Goal: Information Seeking & Learning: Learn about a topic

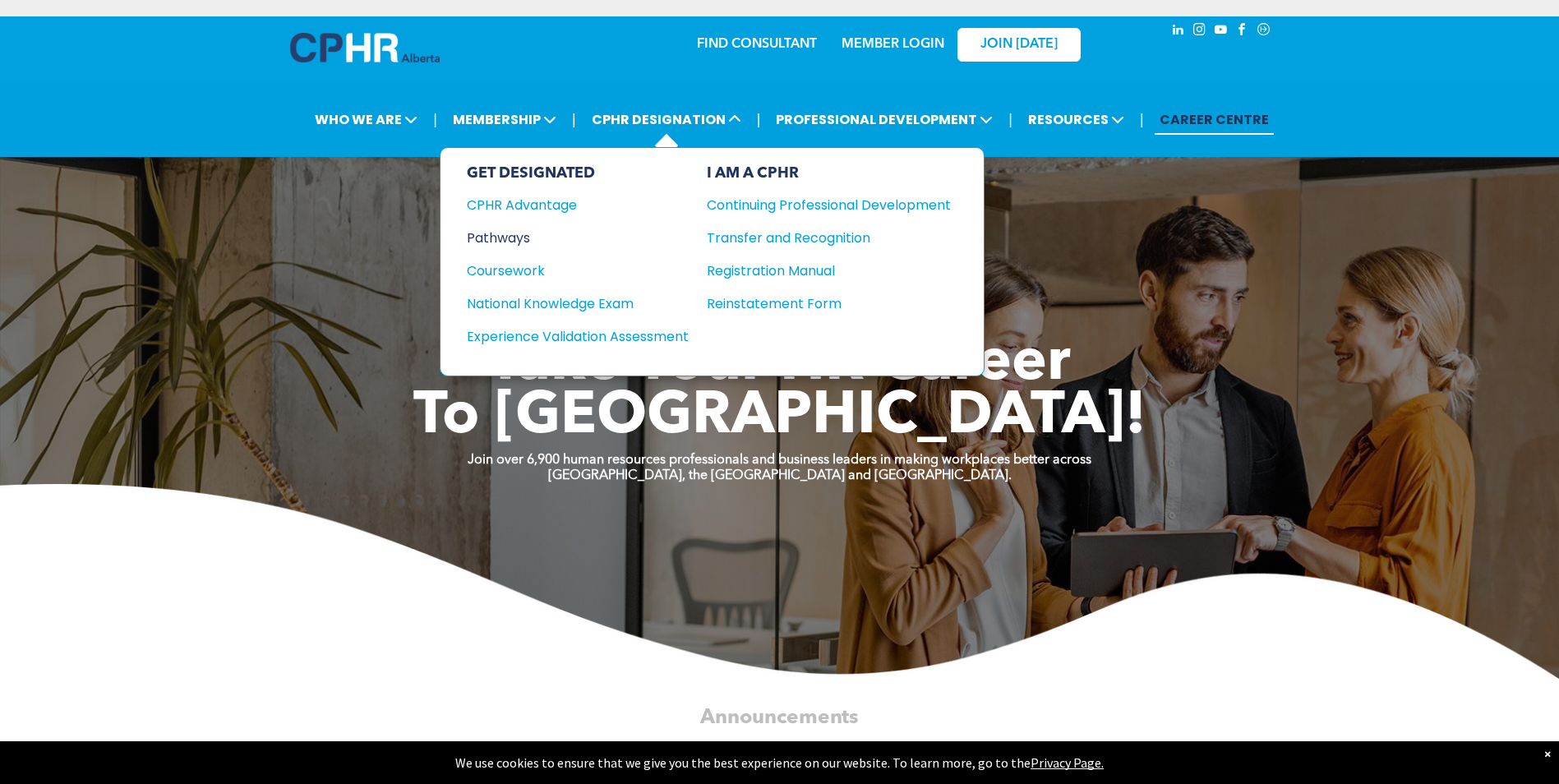
click at [510, 238] on div "Pathways" at bounding box center [566, 237] width 199 height 20
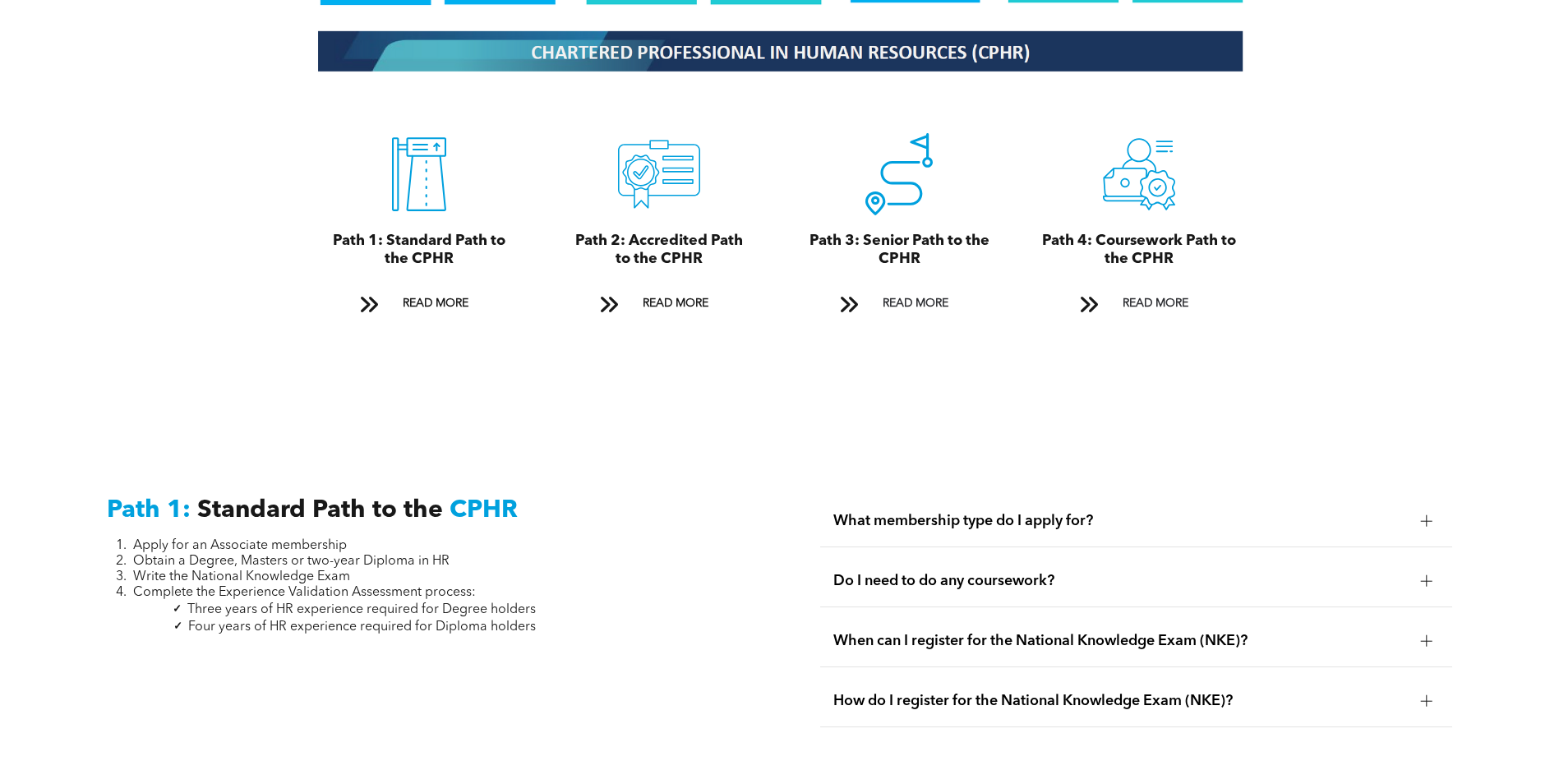
scroll to position [1890, 0]
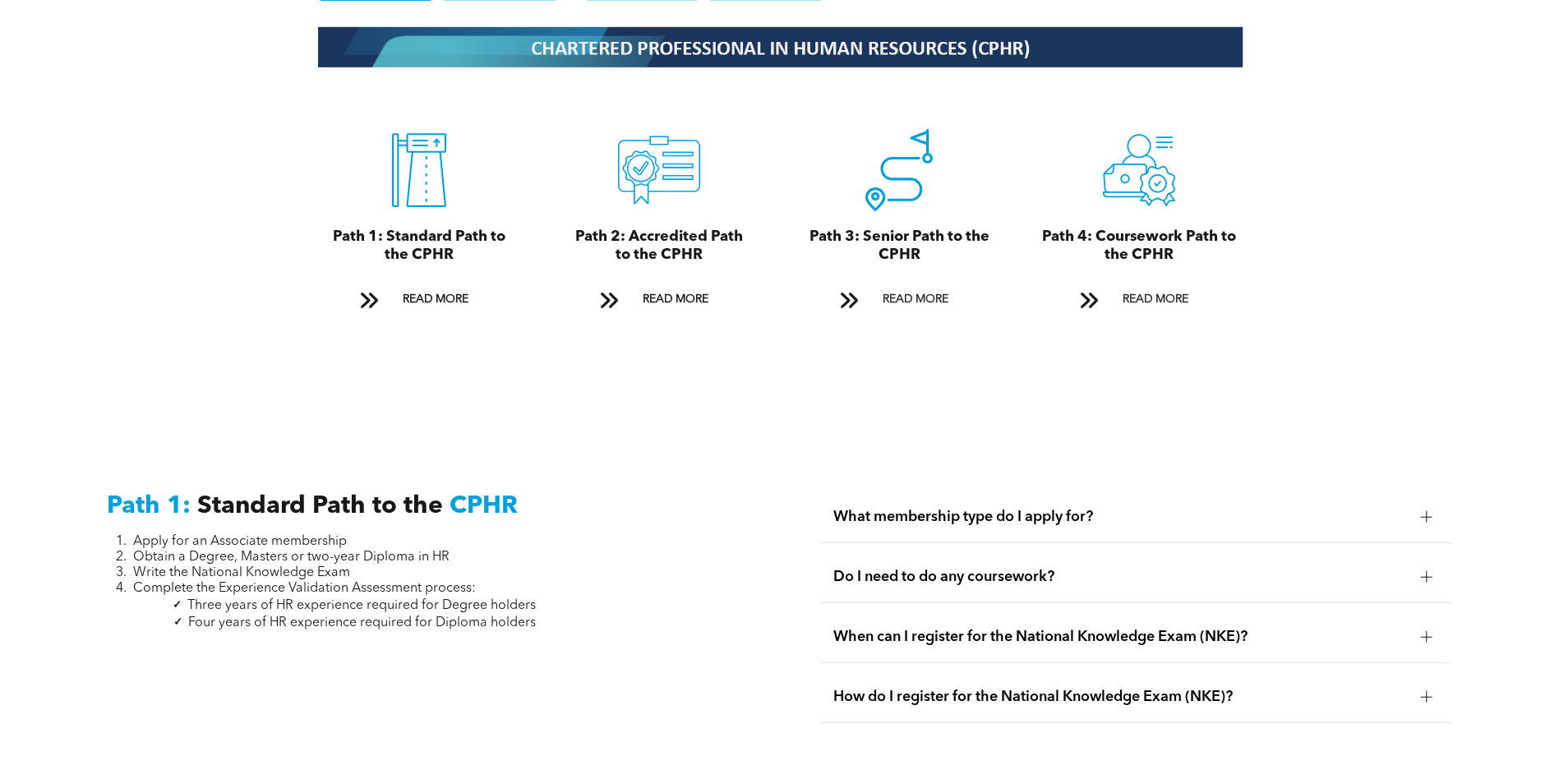
click at [1057, 508] on span "What membership type do I apply for?" at bounding box center [1120, 516] width 575 height 18
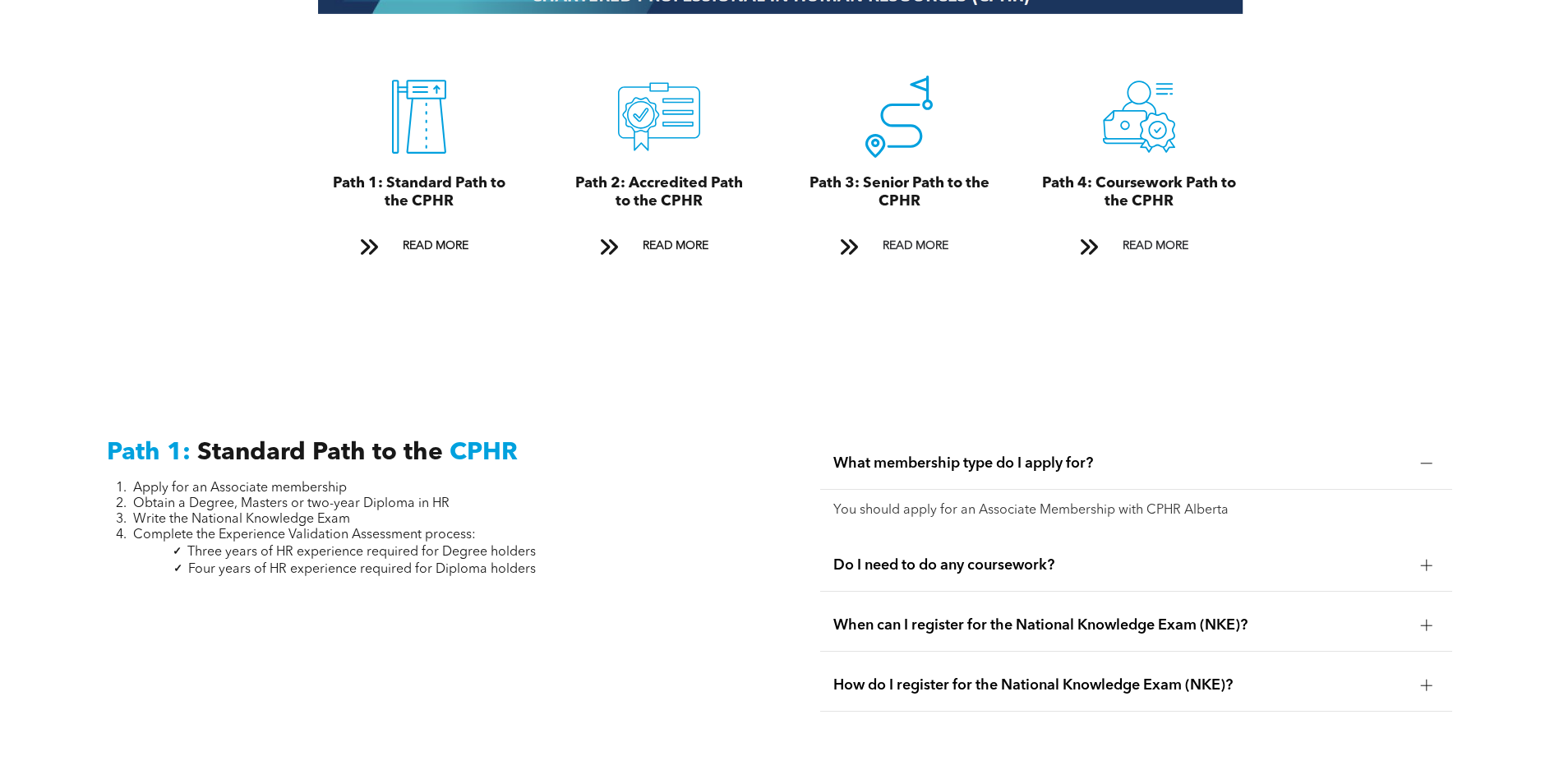
scroll to position [1972, 0]
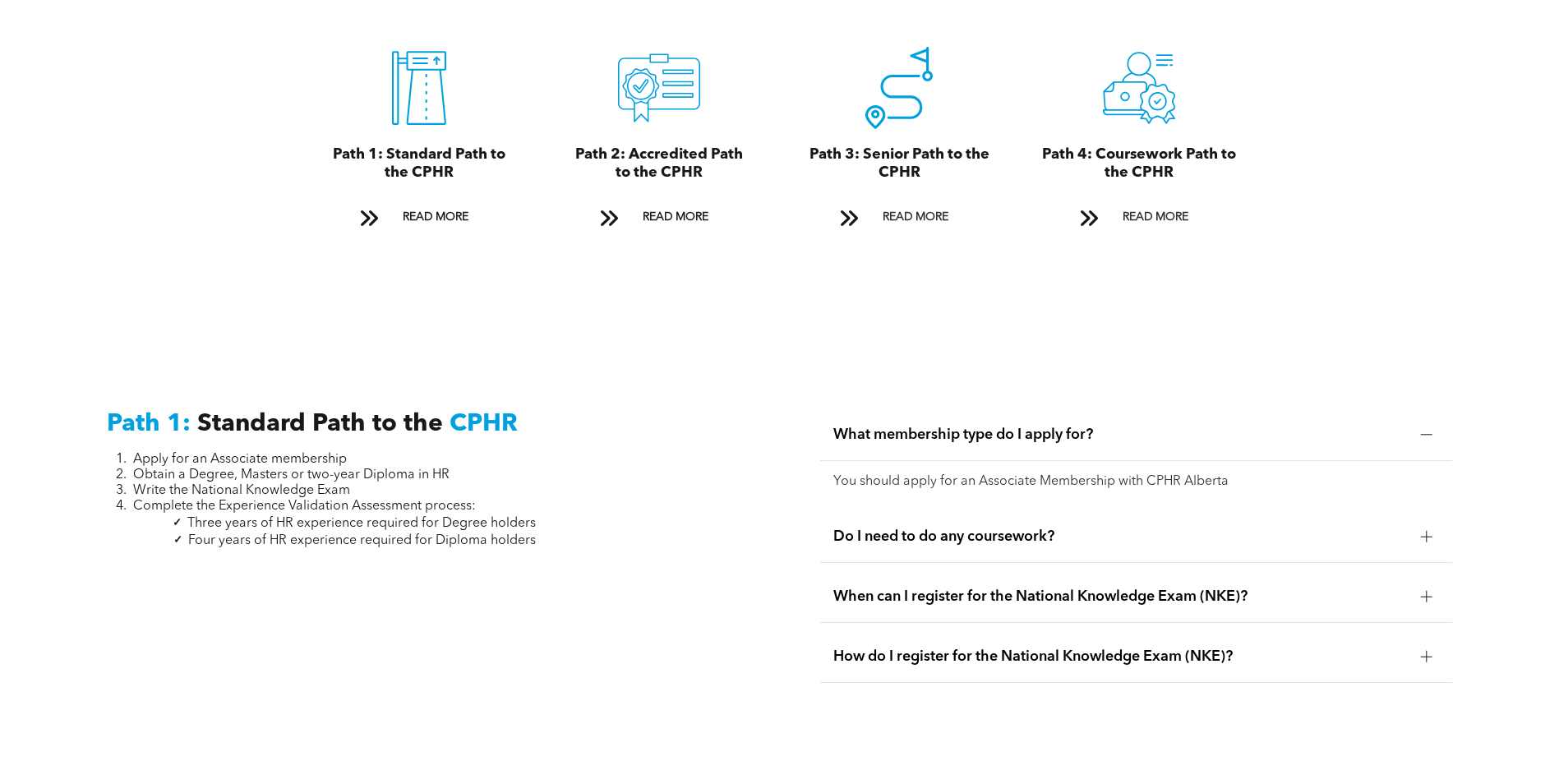
click at [984, 527] on span "Do I need to do any coursework?" at bounding box center [1120, 536] width 575 height 18
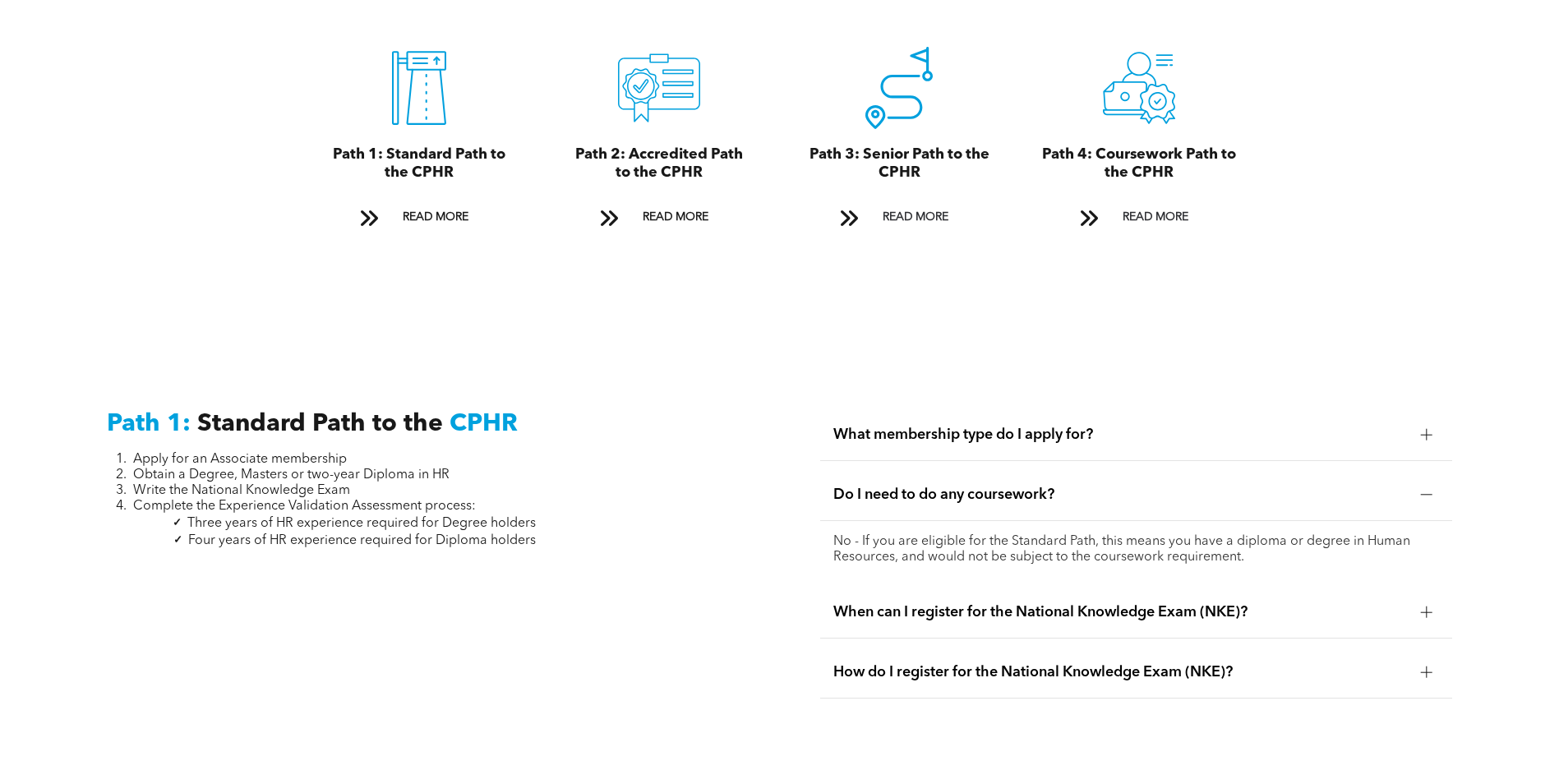
click at [1024, 603] on span "When can I register for the National Knowledge Exam (NKE)?" at bounding box center [1120, 612] width 575 height 18
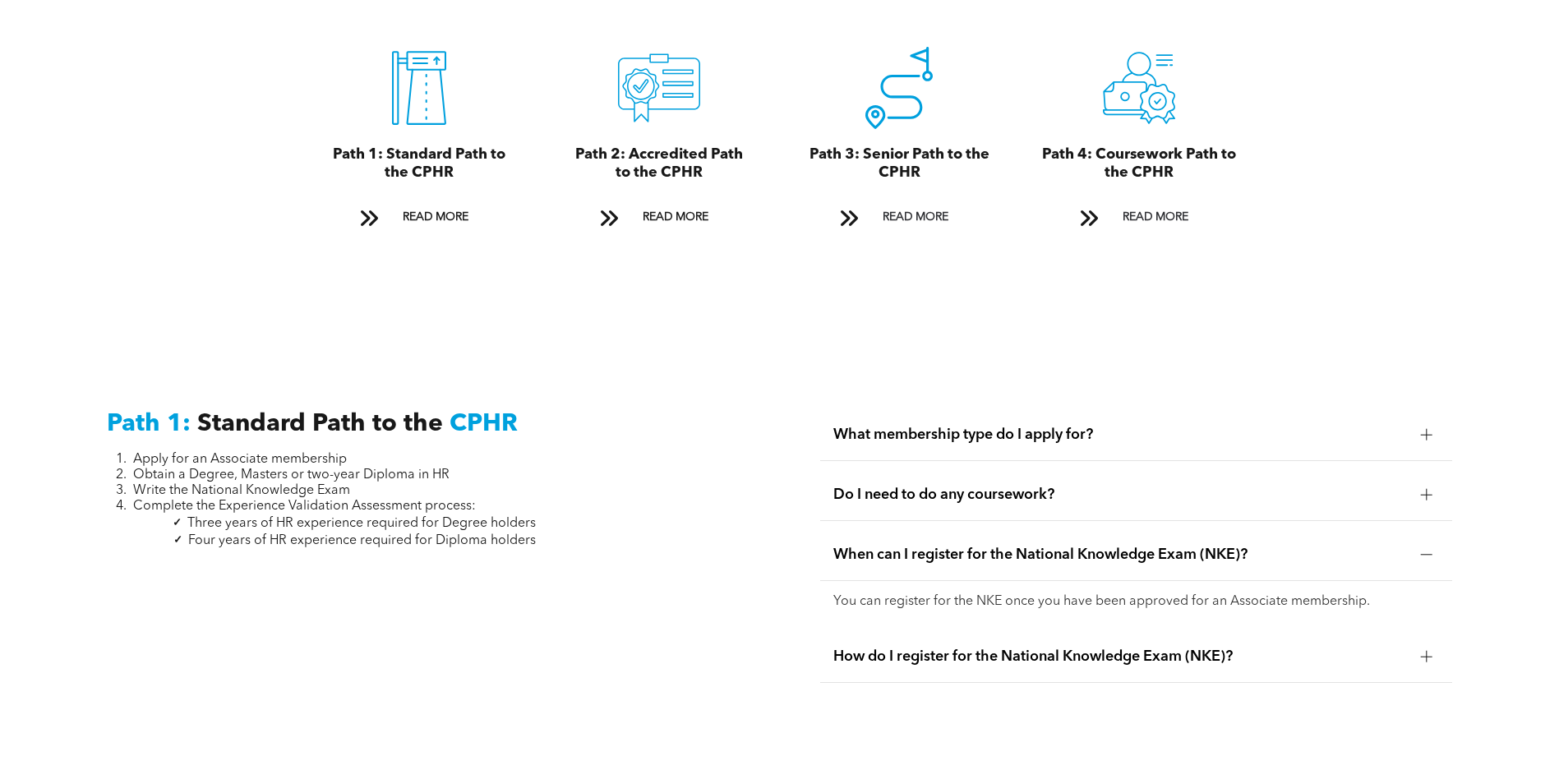
click at [977, 647] on span "How do I register for the National Knowledge Exam (NKE)?" at bounding box center [1120, 656] width 575 height 18
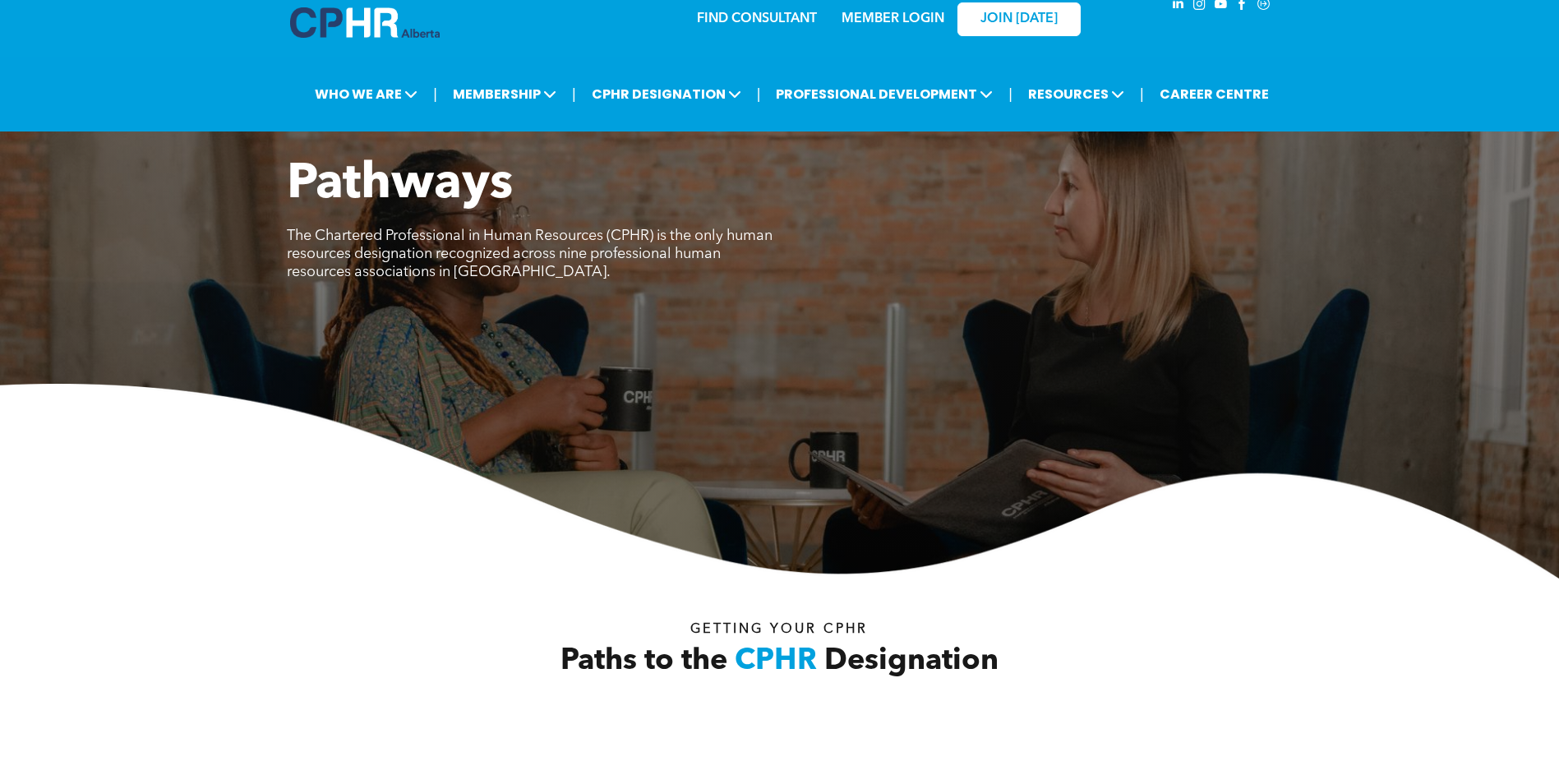
scroll to position [0, 0]
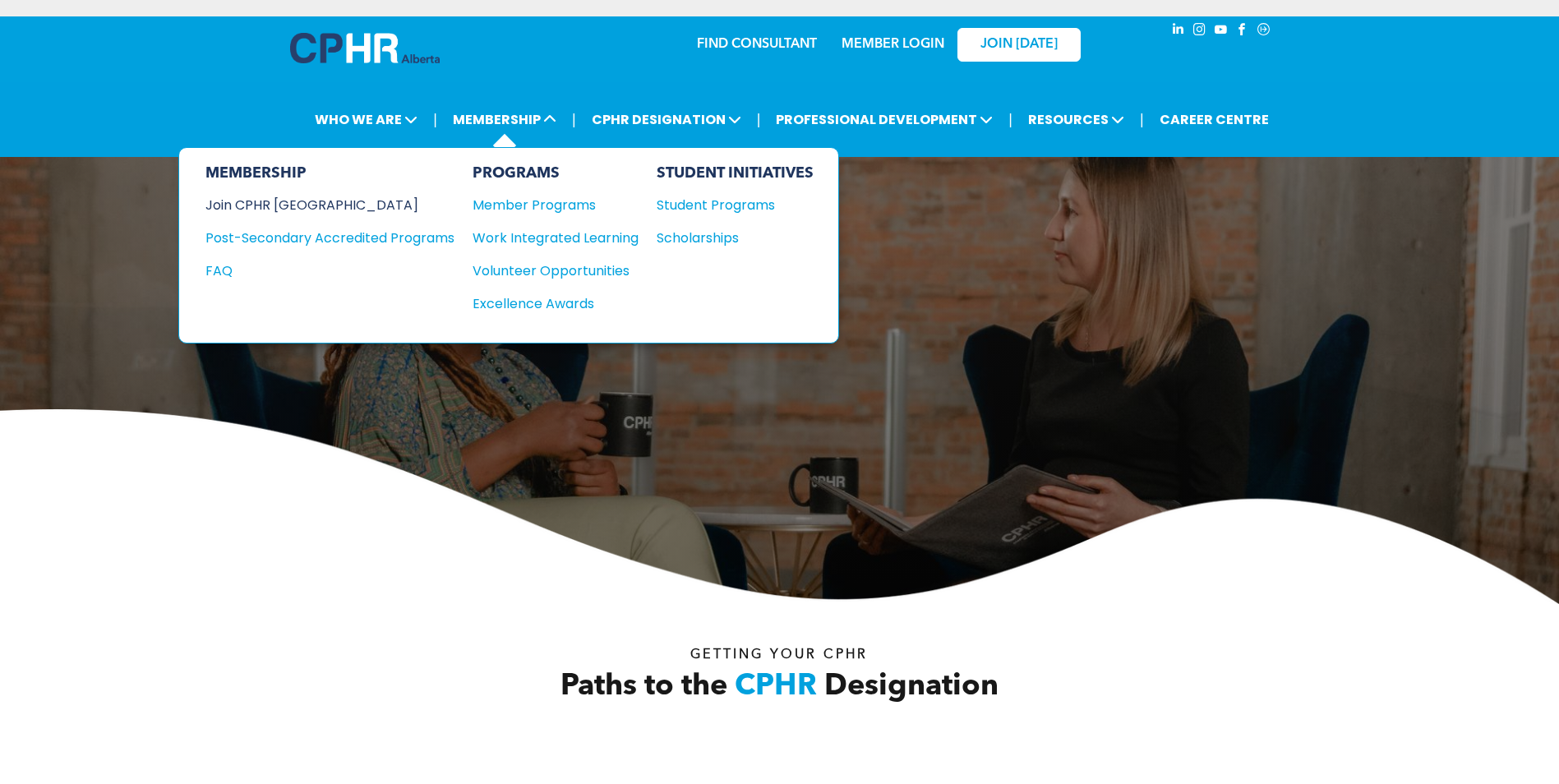
click at [302, 204] on div "Join CPHR [GEOGRAPHIC_DATA]" at bounding box center [317, 204] width 224 height 20
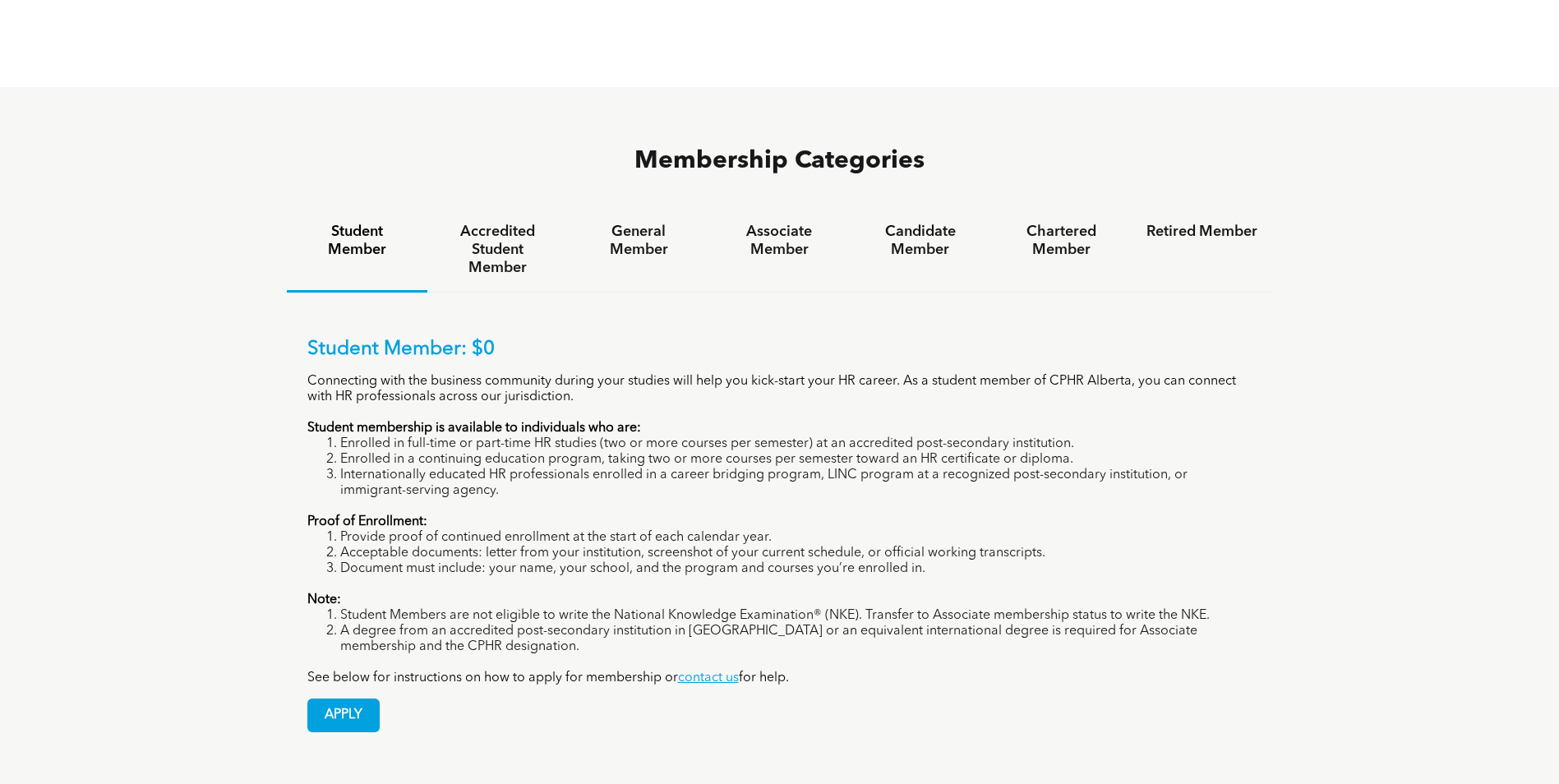
scroll to position [986, 0]
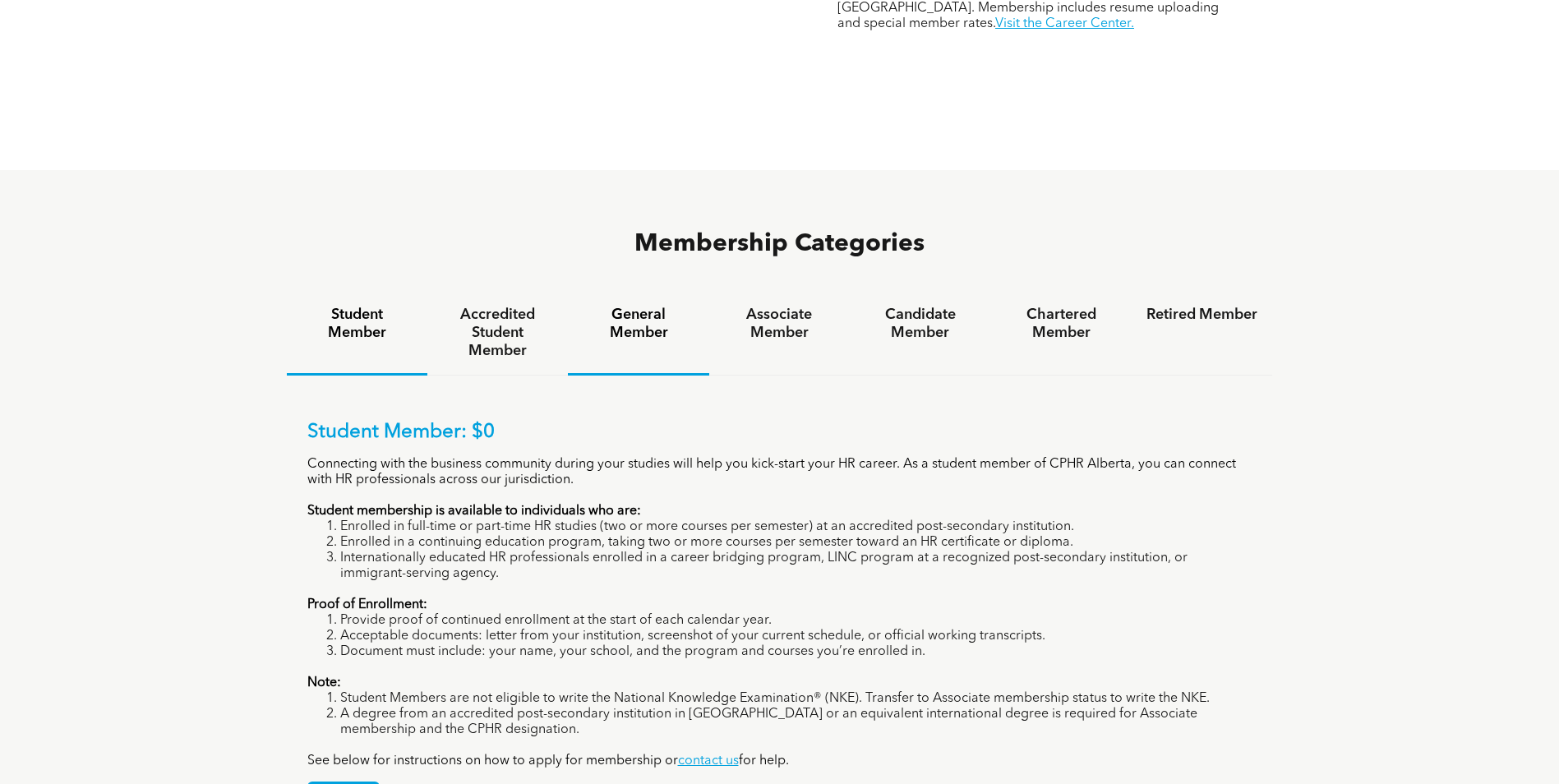
click at [657, 306] on h4 "General Member" at bounding box center [637, 324] width 111 height 36
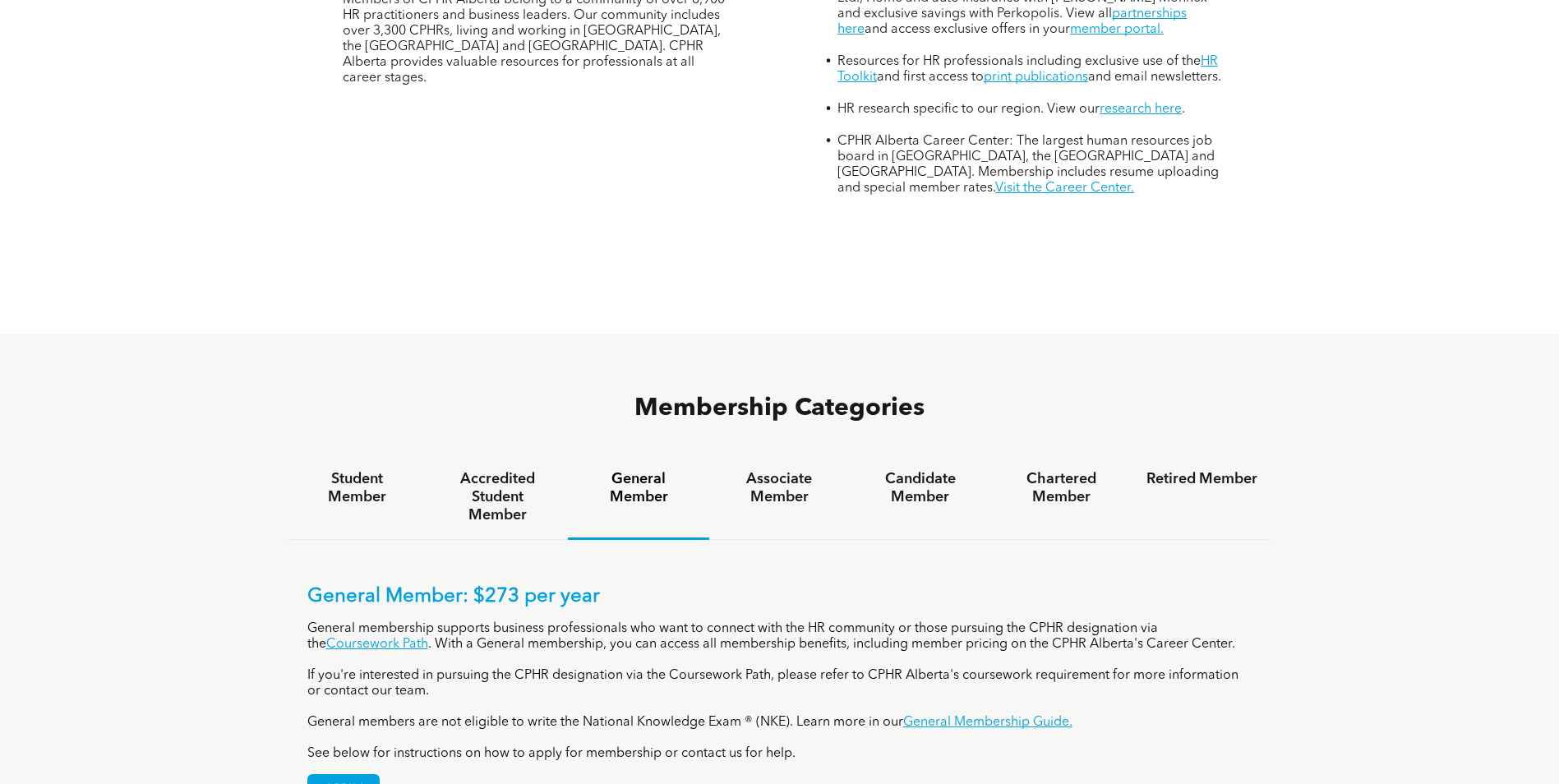
scroll to position [904, 0]
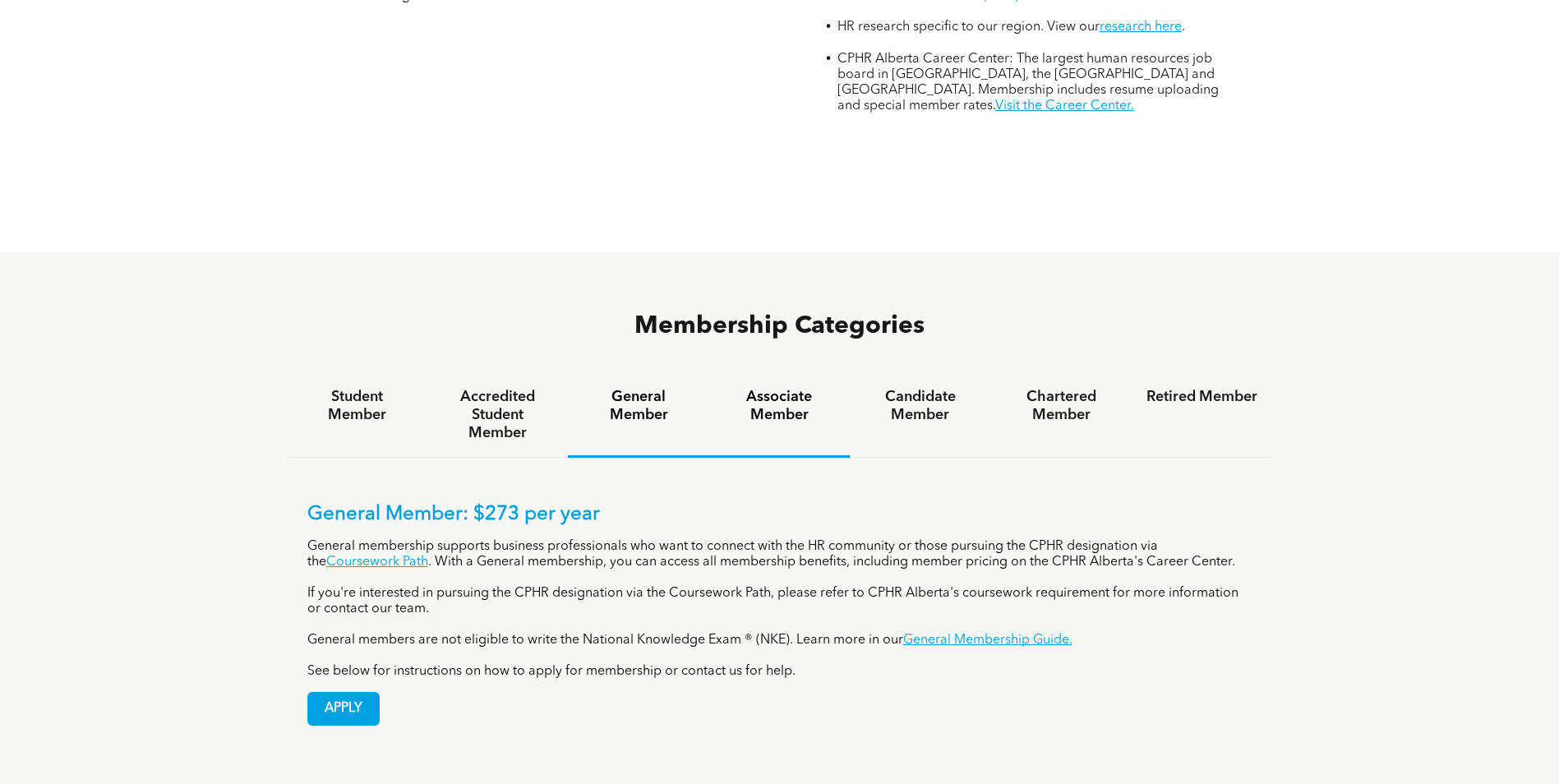
click at [772, 388] on h4 "Associate Member" at bounding box center [779, 406] width 111 height 36
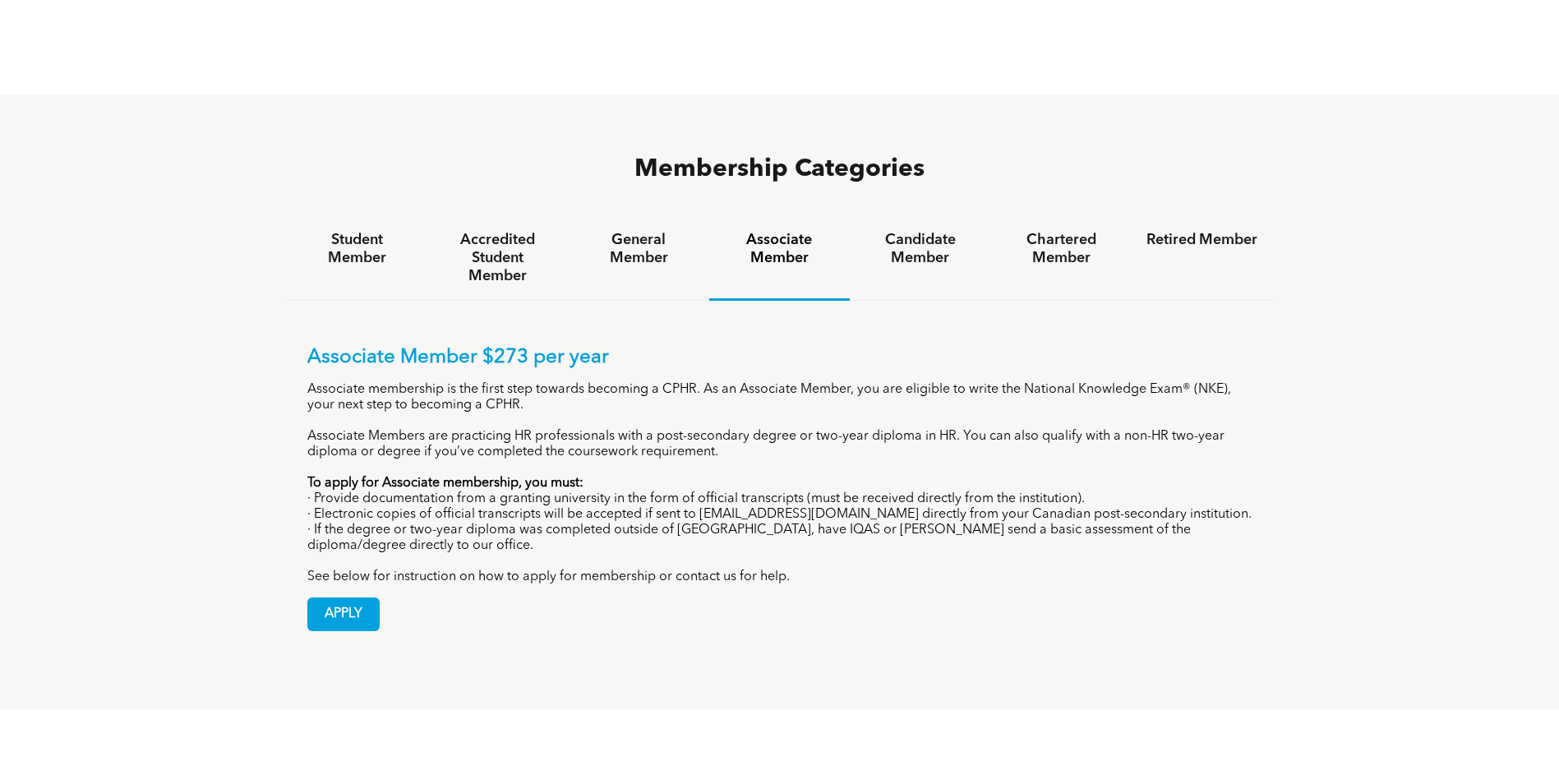
scroll to position [986, 0]
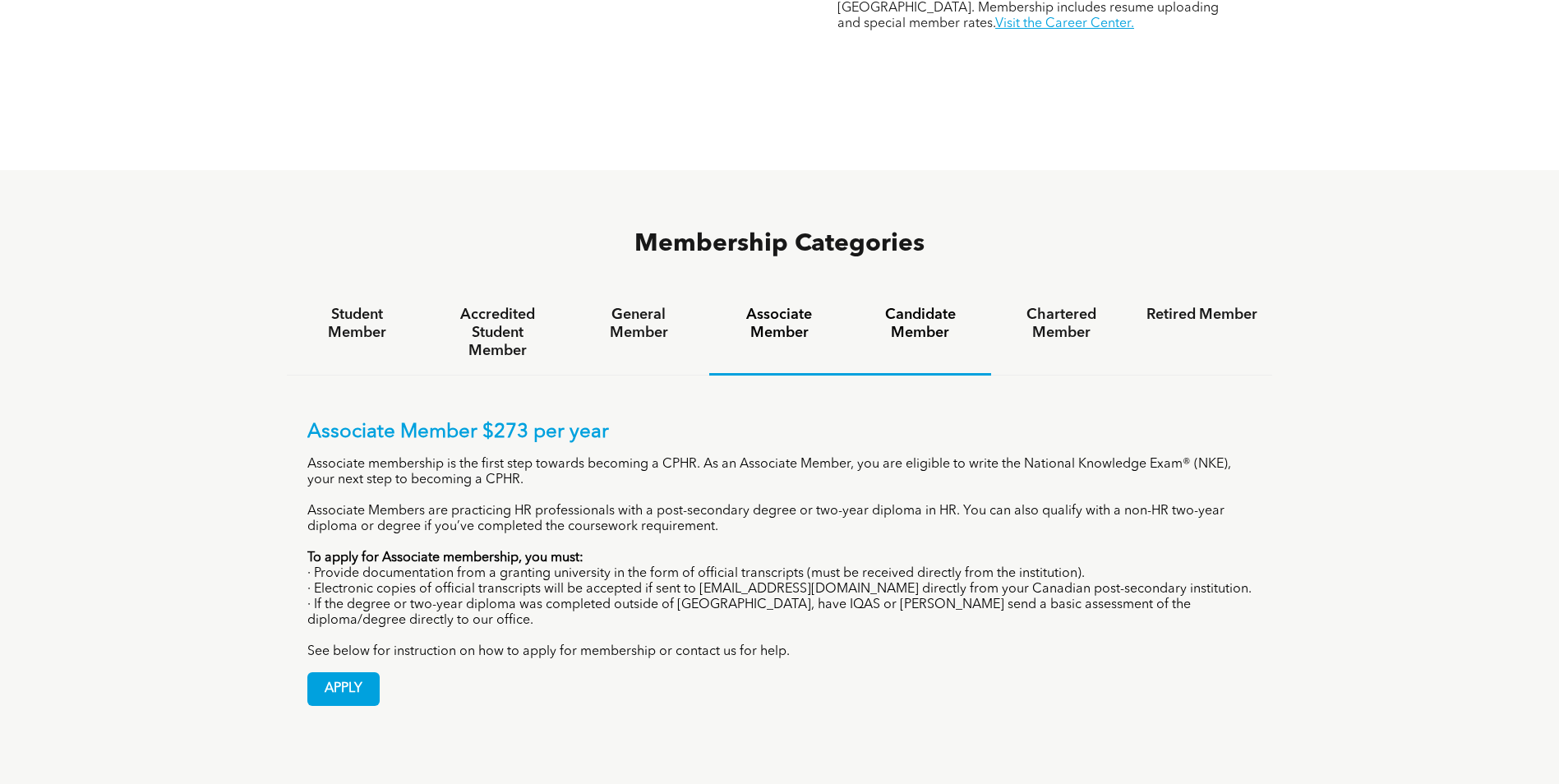
click at [909, 306] on h4 "Candidate Member" at bounding box center [919, 324] width 111 height 36
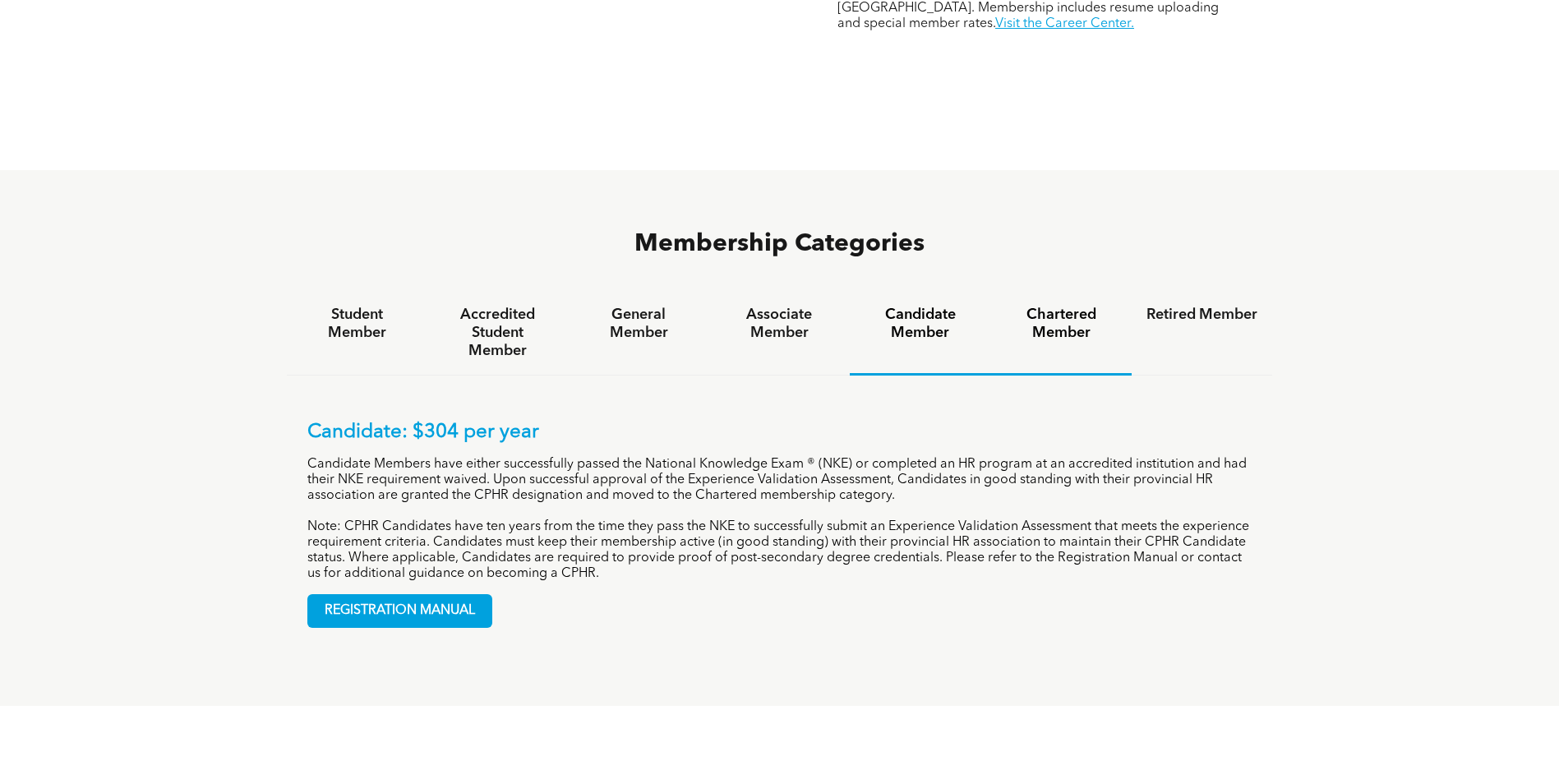
click at [1057, 306] on h4 "Chartered Member" at bounding box center [1060, 324] width 111 height 36
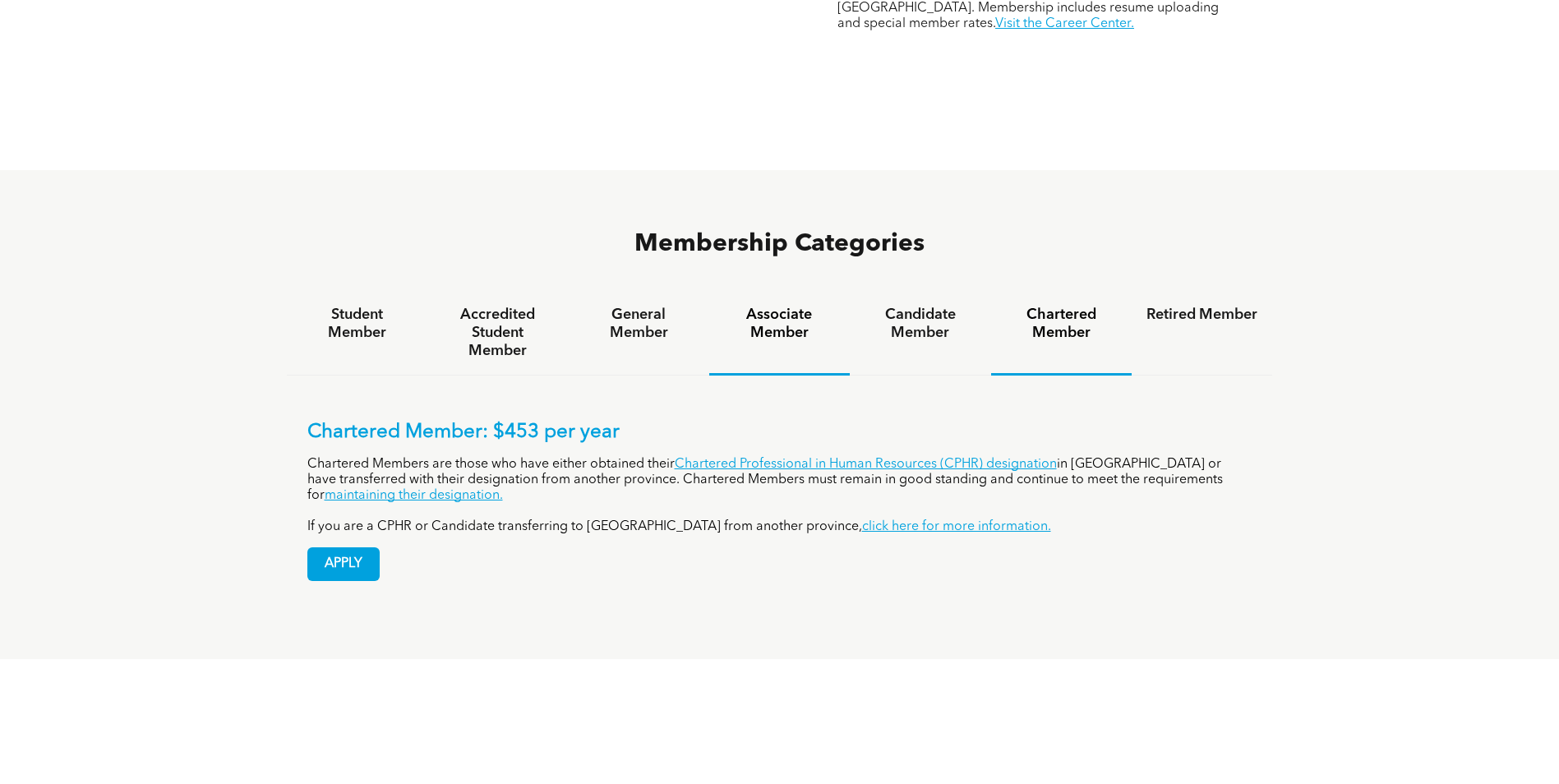
click at [782, 306] on h4 "Associate Member" at bounding box center [779, 324] width 111 height 36
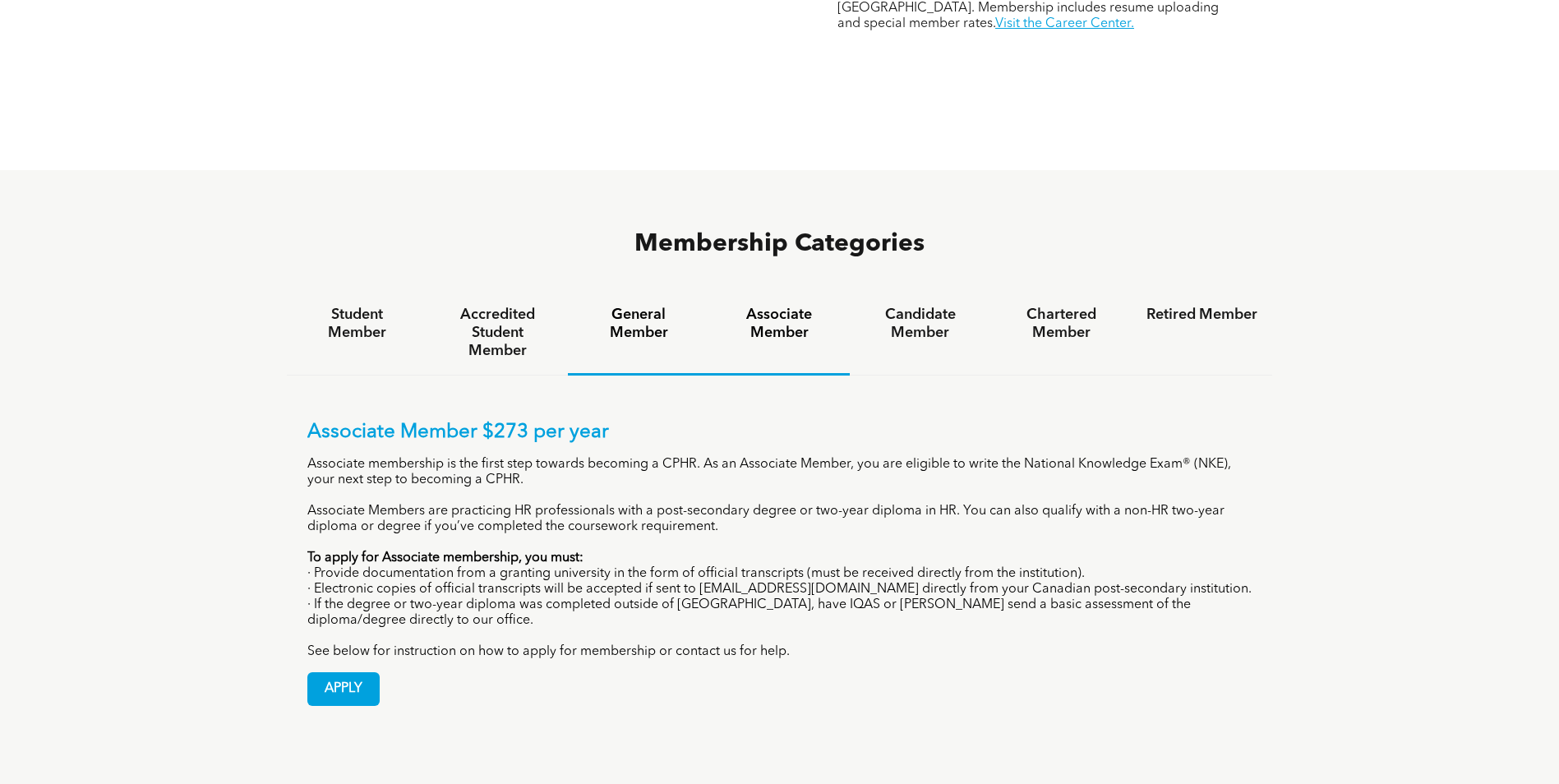
click at [639, 306] on h4 "General Member" at bounding box center [637, 324] width 111 height 36
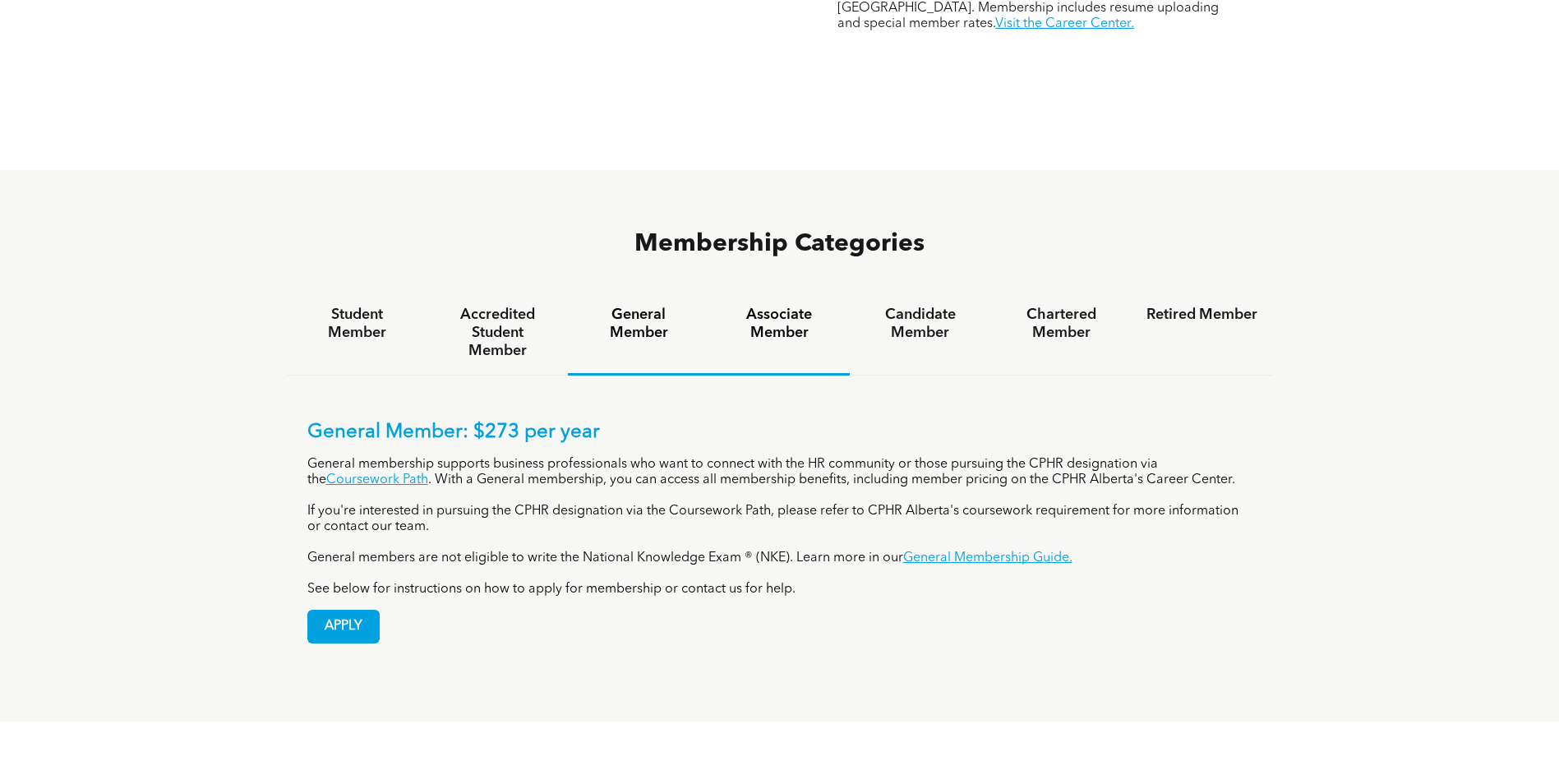
click at [774, 306] on h4 "Associate Member" at bounding box center [779, 324] width 111 height 36
